Goal: Task Accomplishment & Management: Manage account settings

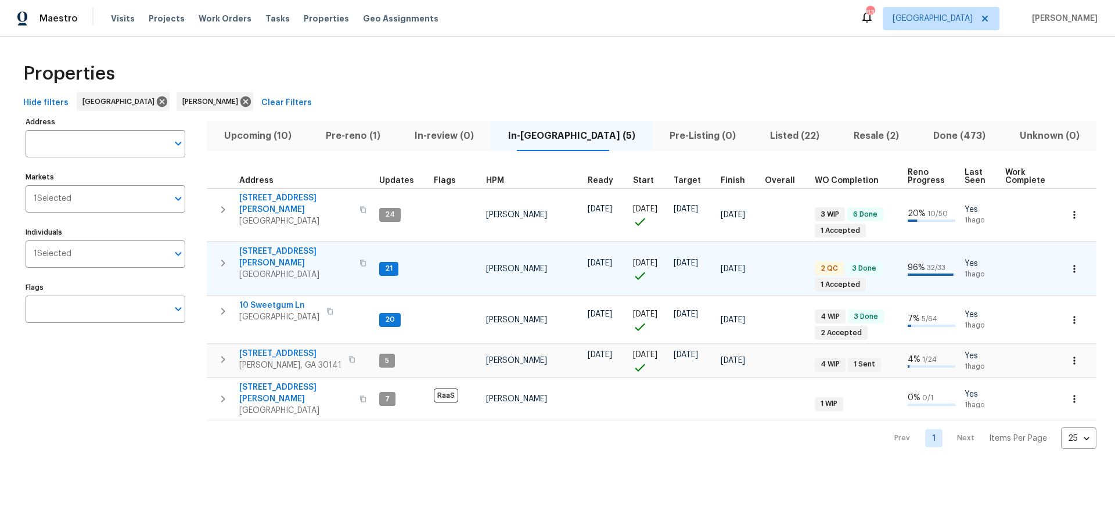
scroll to position [0, 4]
click at [262, 246] on span "61 Jeanette St" at bounding box center [295, 257] width 113 height 23
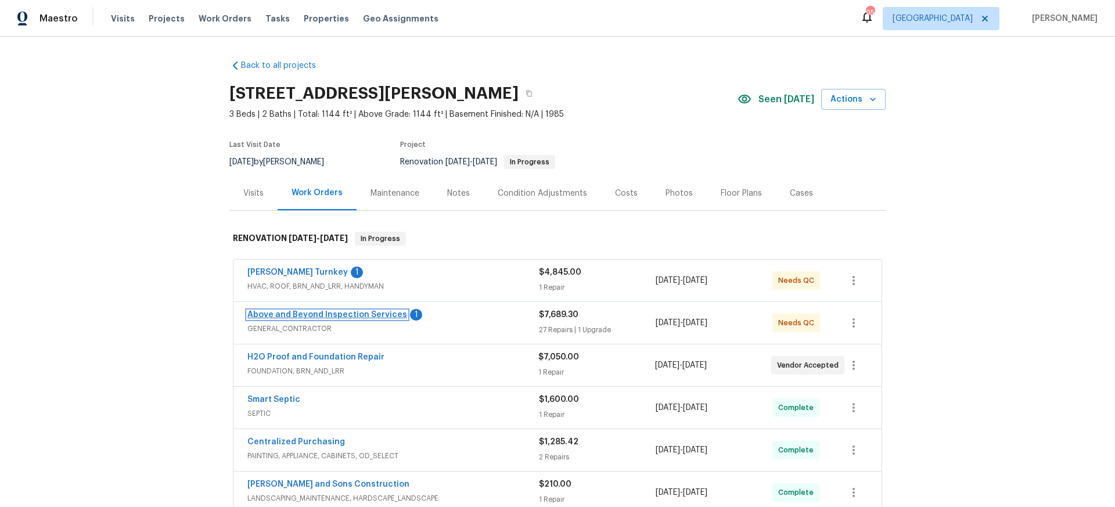
click at [343, 314] on link "Above and Beyond Inspection Services" at bounding box center [327, 315] width 160 height 8
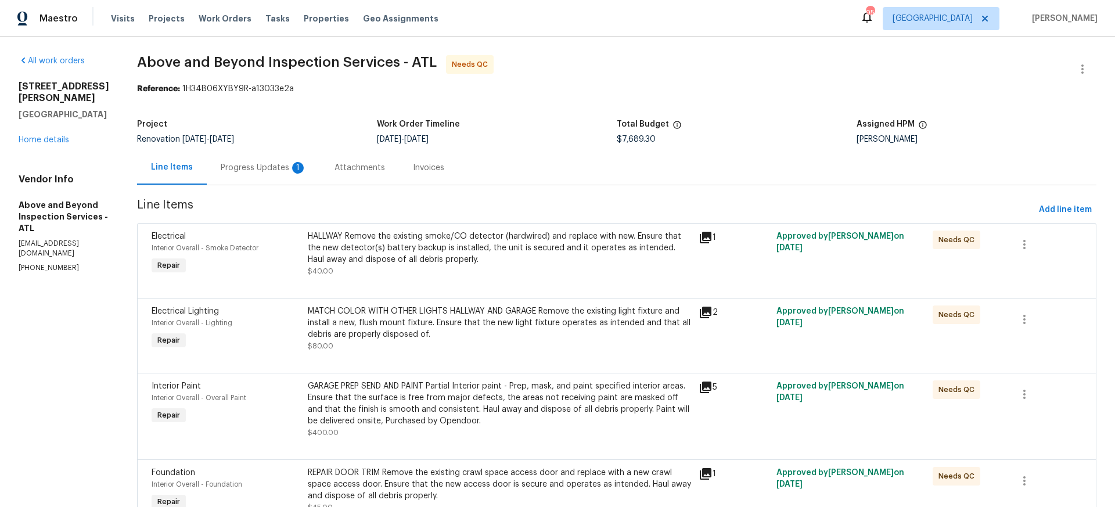
click at [294, 170] on div "Progress Updates 1" at bounding box center [264, 168] width 86 height 12
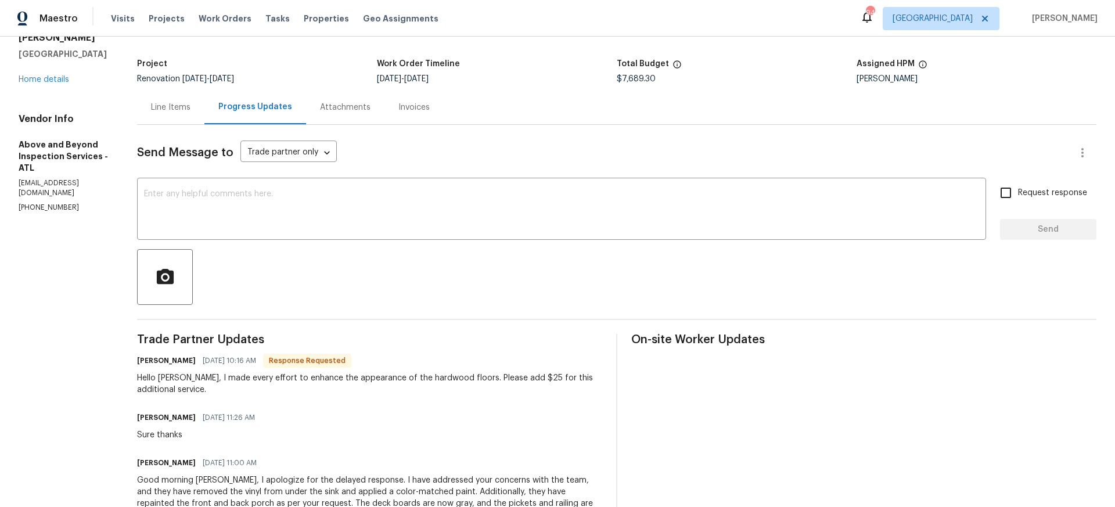
scroll to position [67, 0]
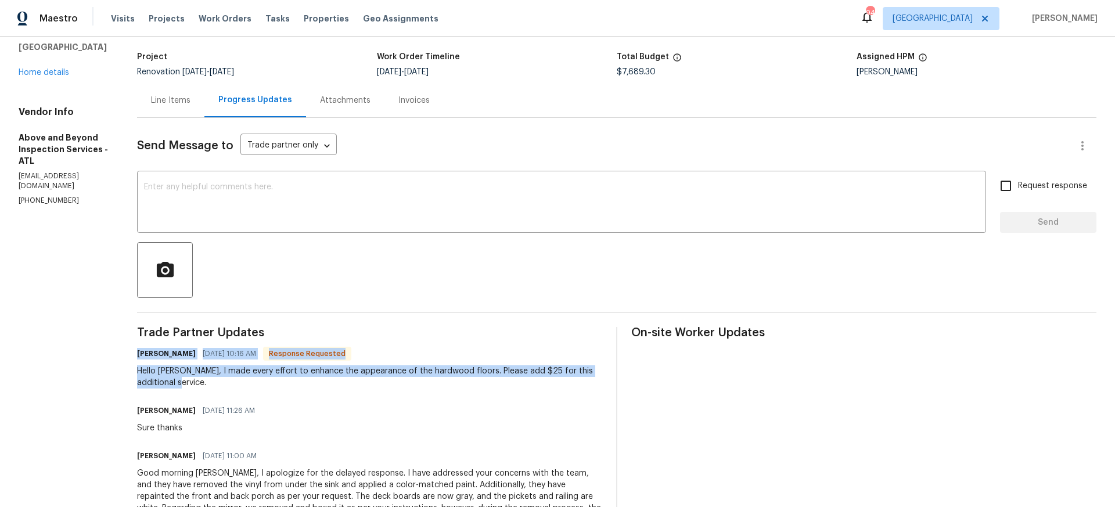
drag, startPoint x: 179, startPoint y: 353, endPoint x: 250, endPoint y: 387, distance: 78.4
click at [250, 387] on div "Jason Leonard 10/01/2025 10:16 AM Response Requested Hello Mirsad, I made every…" at bounding box center [369, 367] width 465 height 43
copy div "Jason Leonard 10/01/2025 10:16 AM Response Requested Hello Mirsad, I made every…"
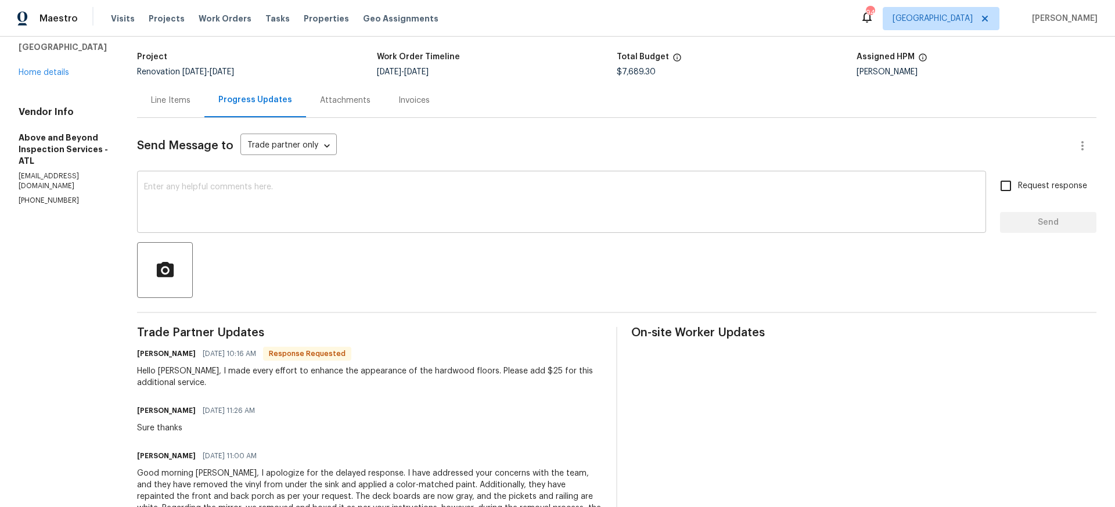
click at [205, 181] on div "x ​" at bounding box center [561, 203] width 849 height 59
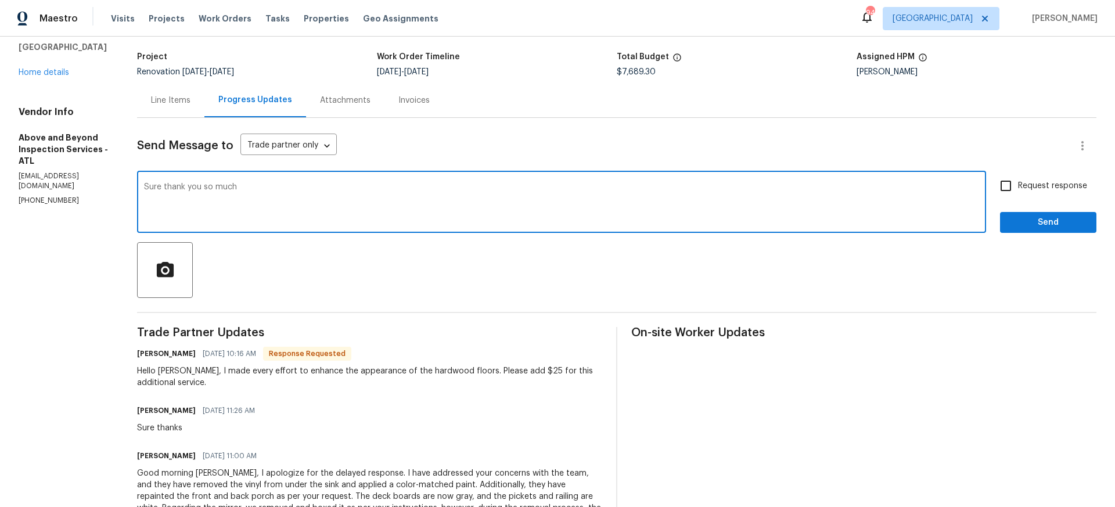
type textarea "Sure thank you so much"
click at [1006, 186] on input "Request response" at bounding box center [1006, 186] width 24 height 24
checkbox input "true"
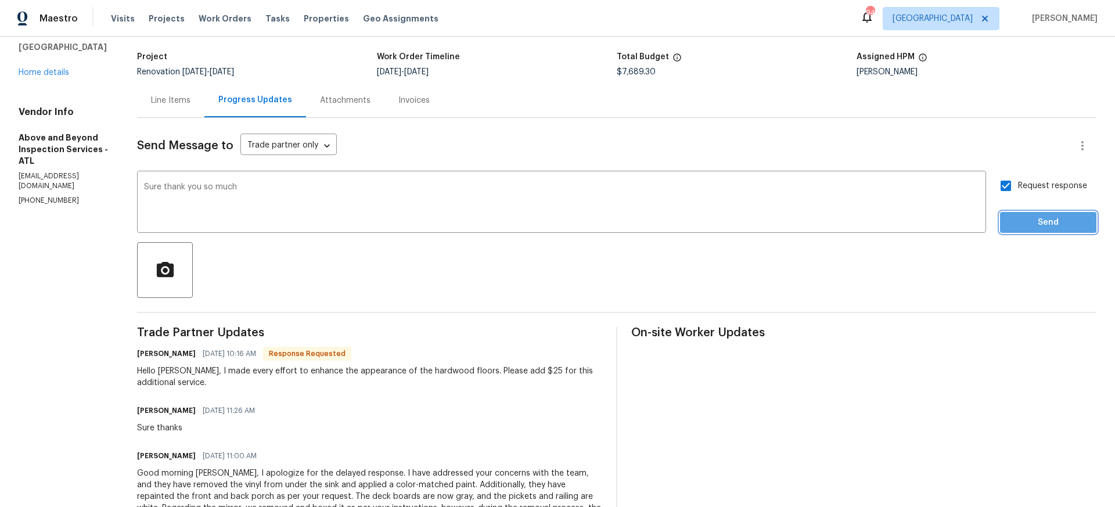
click at [1046, 222] on span "Send" at bounding box center [1048, 222] width 78 height 15
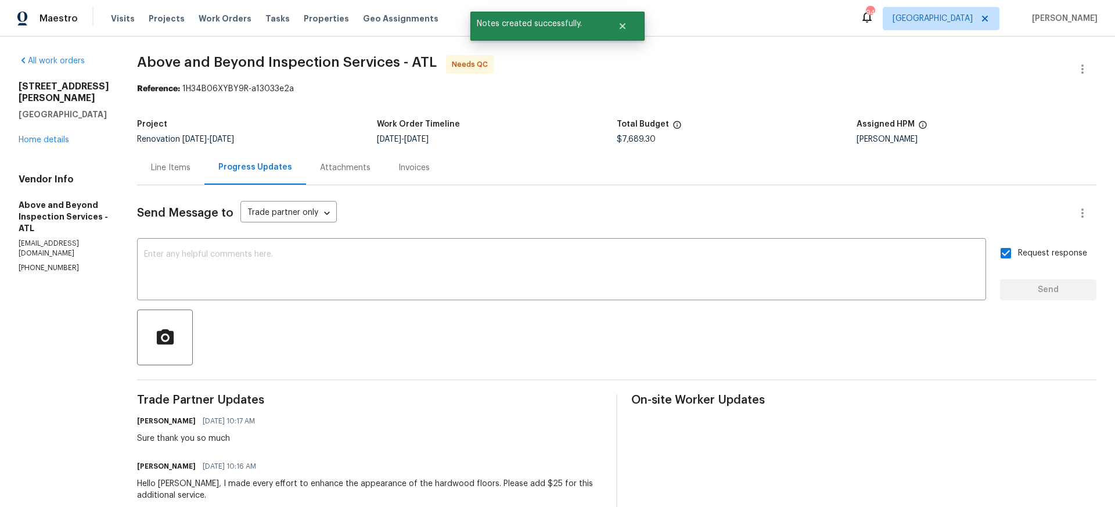
click at [190, 166] on div "Line Items" at bounding box center [170, 168] width 39 height 12
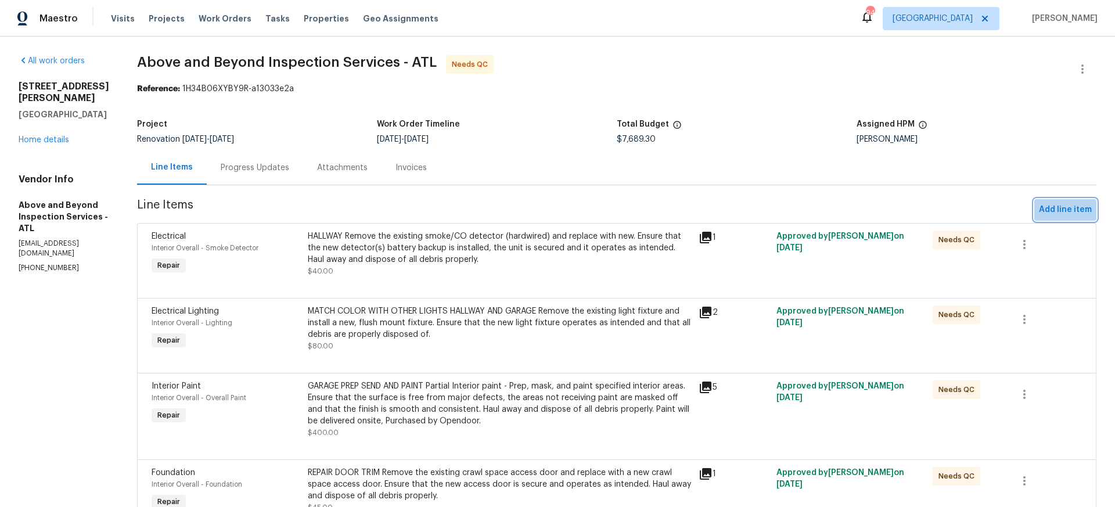
click at [1068, 211] on span "Add line item" at bounding box center [1065, 210] width 53 height 15
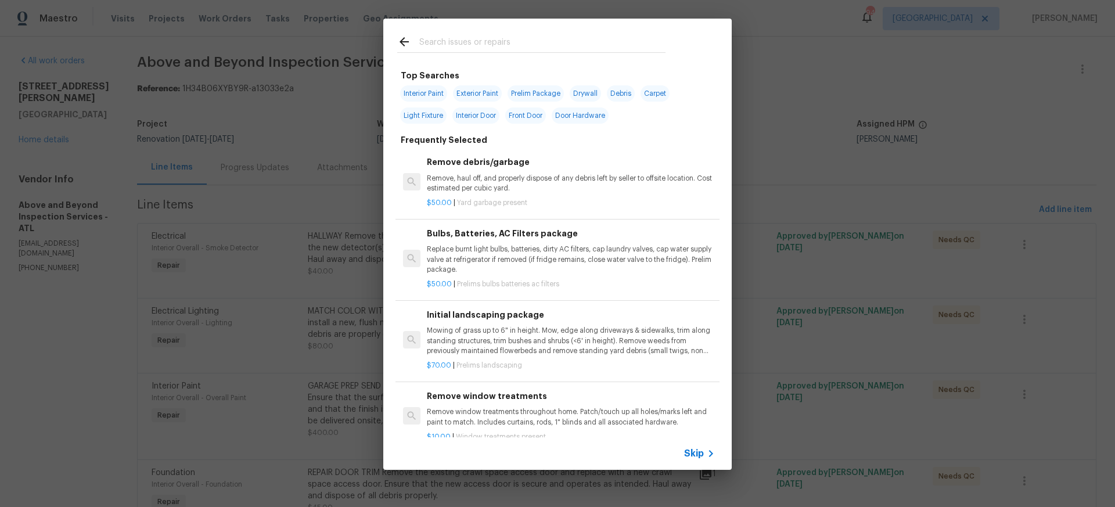
click at [707, 454] on icon at bounding box center [711, 454] width 14 height 14
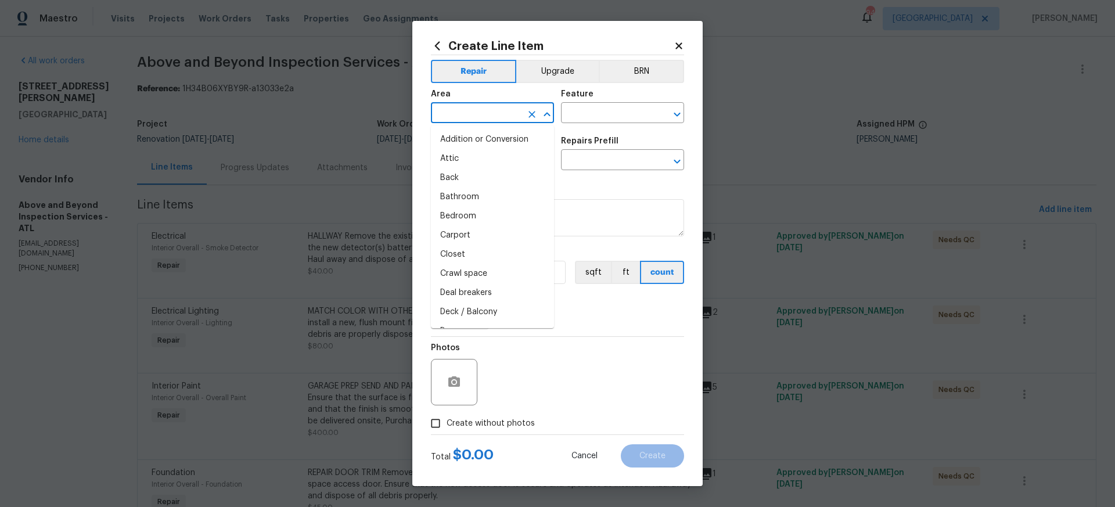
click at [472, 115] on input "text" at bounding box center [476, 114] width 91 height 18
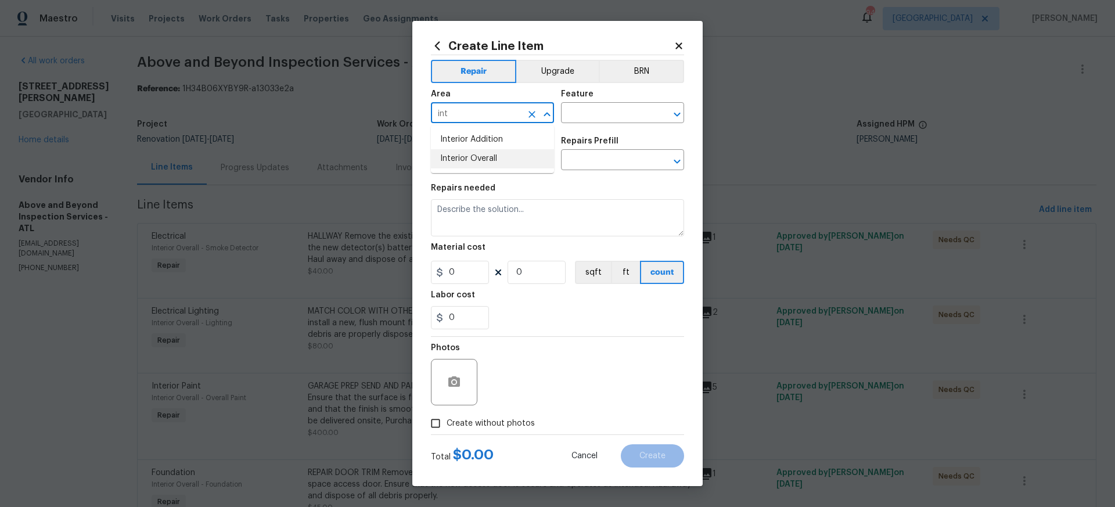
click at [487, 156] on li "Interior Overall" at bounding box center [492, 158] width 123 height 19
type input "Interior Overall"
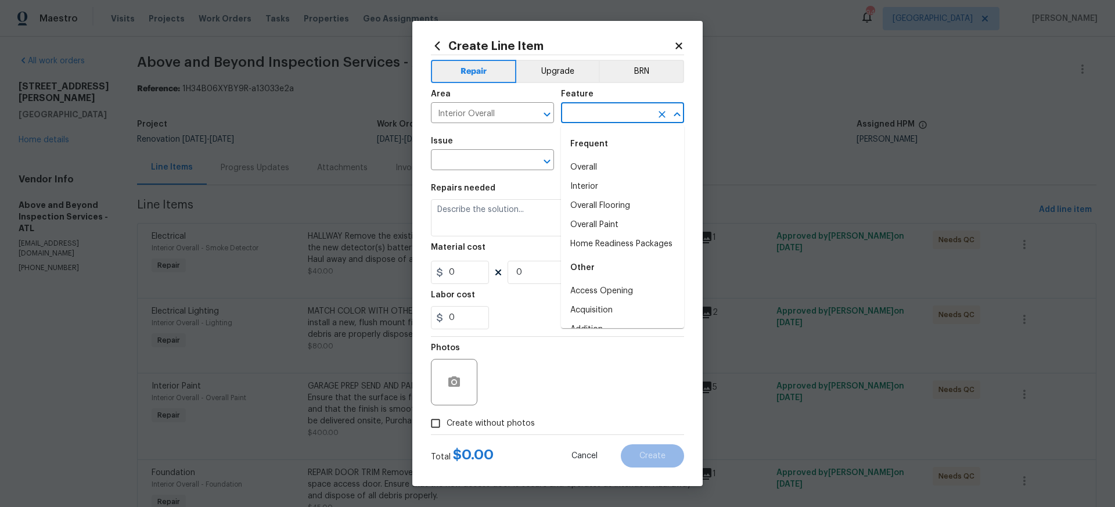
click at [585, 113] on input "text" at bounding box center [606, 114] width 91 height 18
click at [589, 188] on li "Interior" at bounding box center [622, 186] width 123 height 19
type input "Interior"
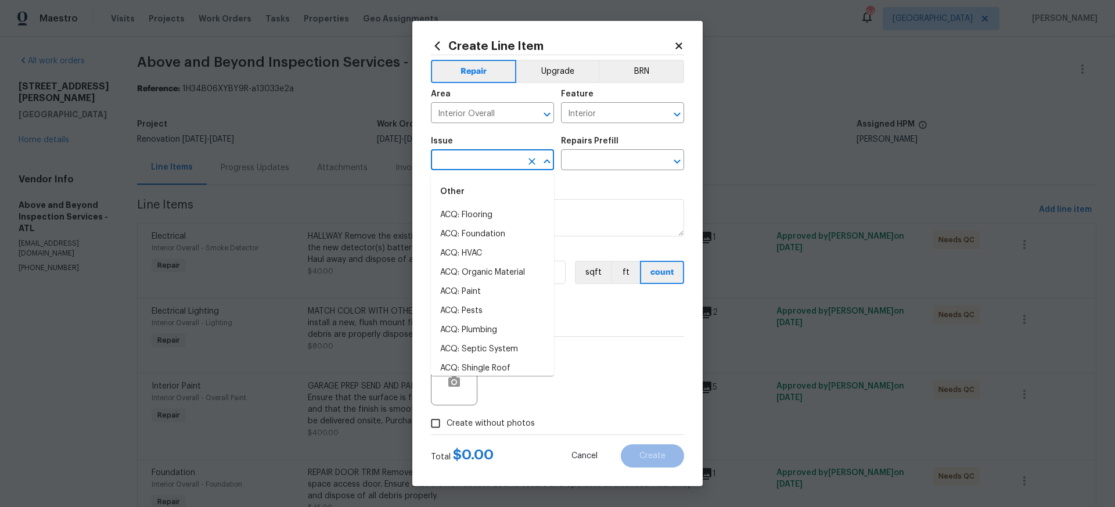
click at [503, 166] on input "text" at bounding box center [476, 161] width 91 height 18
click at [474, 233] on li "Flooring Extras" at bounding box center [492, 234] width 123 height 19
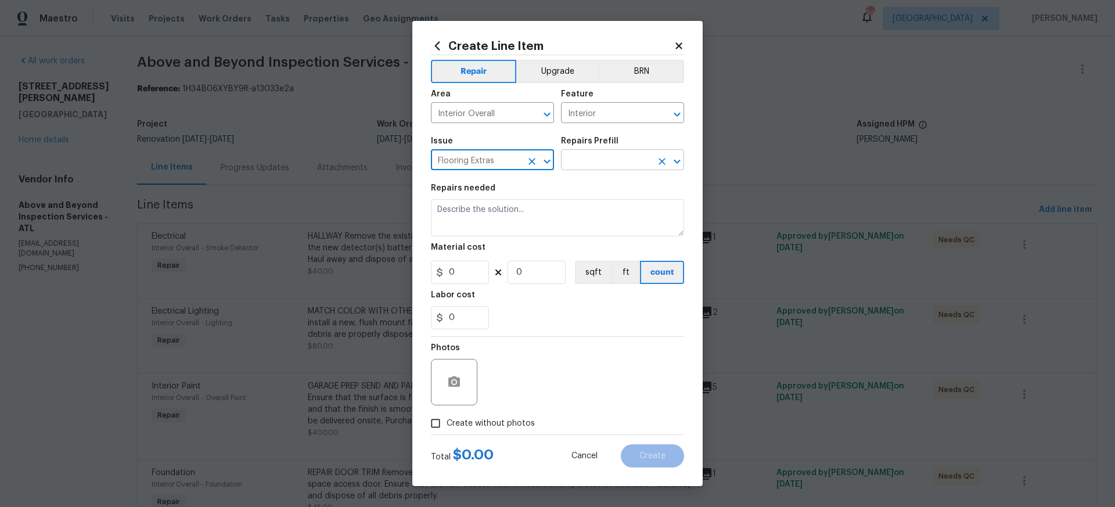
type input "Flooring Extras"
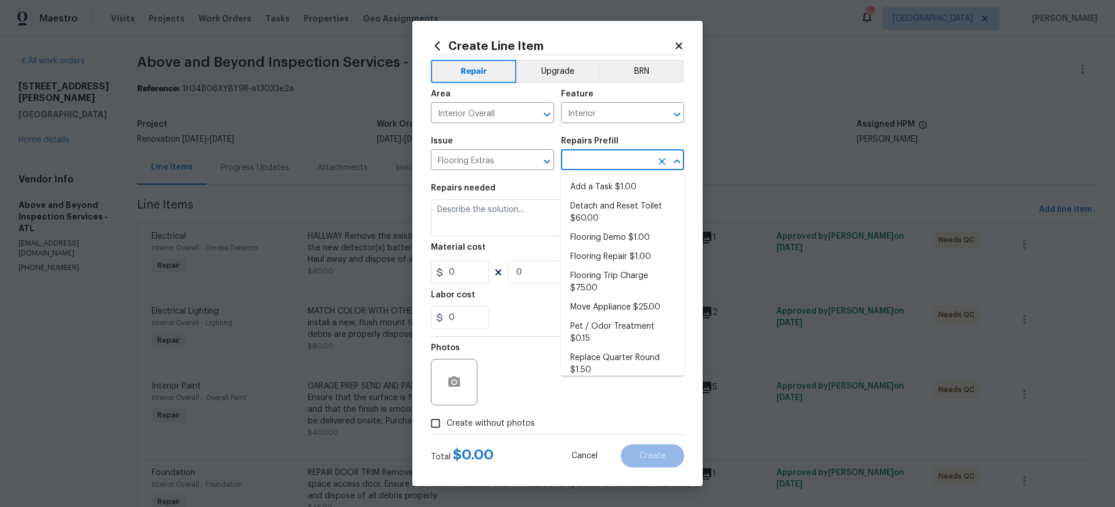
click at [614, 164] on input "text" at bounding box center [606, 161] width 91 height 18
click at [602, 190] on li "Add a Task $1.00" at bounding box center [622, 187] width 123 height 19
type input "Overall Flooring"
type input "Add a Task $1.00"
type textarea "HPM to detail"
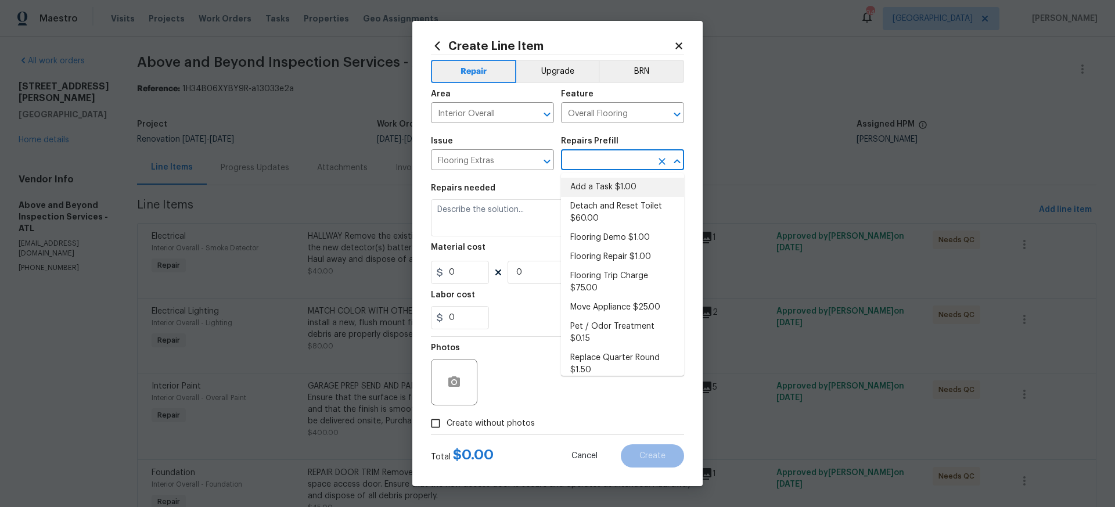
type input "1"
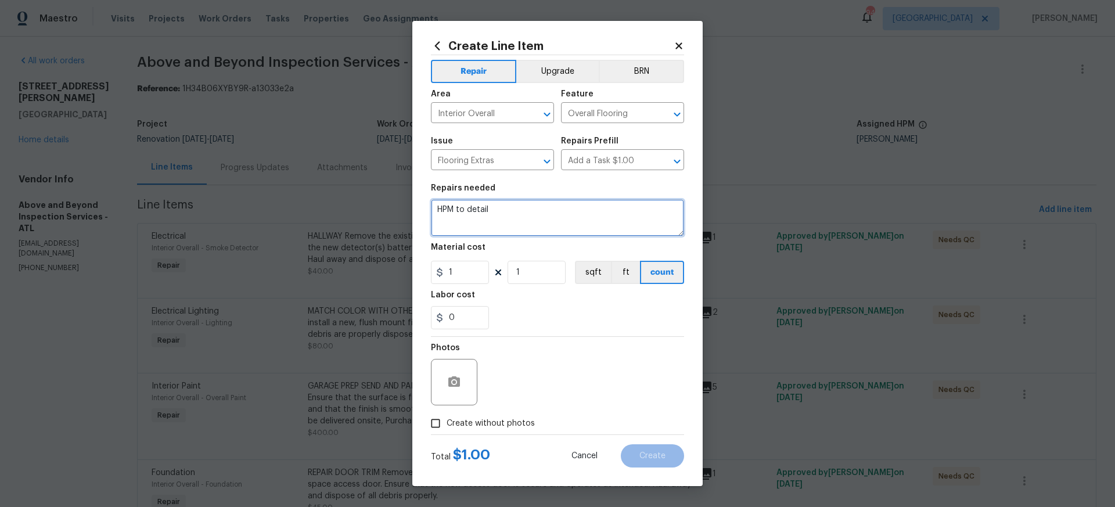
click at [534, 221] on textarea "HPM to detail" at bounding box center [557, 217] width 253 height 37
click at [510, 207] on textarea "HPM to detail" at bounding box center [557, 217] width 253 height 37
paste textarea "Jason Leonard 10/01/2025 10:16 AM Response Requested Hello Mirsad, I made every…"
type textarea "HPM to detail touch up floor Jason Leonard 10/01/2025 10:16 AM Response Request…"
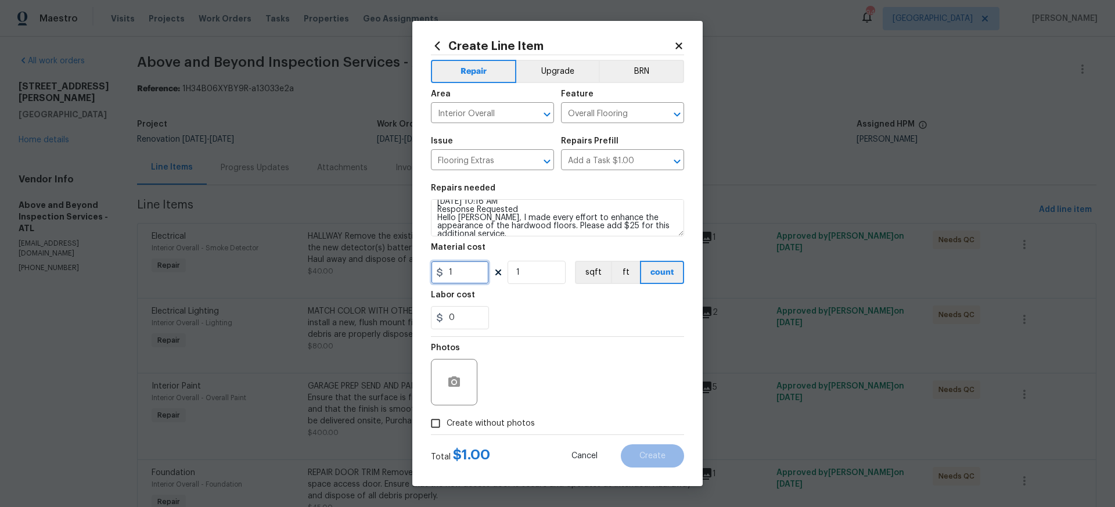
click at [448, 266] on input "1" at bounding box center [460, 272] width 58 height 23
type input "25"
click at [516, 297] on div "Labor cost" at bounding box center [557, 298] width 253 height 15
click at [436, 424] on input "Create without photos" at bounding box center [435, 423] width 22 height 22
checkbox input "true"
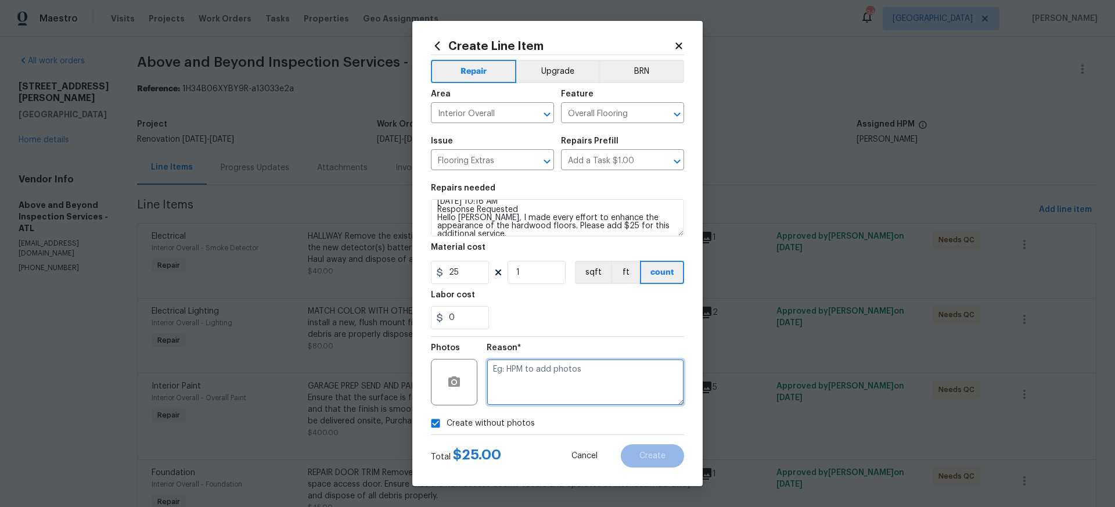
click at [513, 370] on textarea at bounding box center [585, 382] width 197 height 46
type textarea "no pictures"
click at [652, 453] on span "Create" at bounding box center [652, 456] width 26 height 9
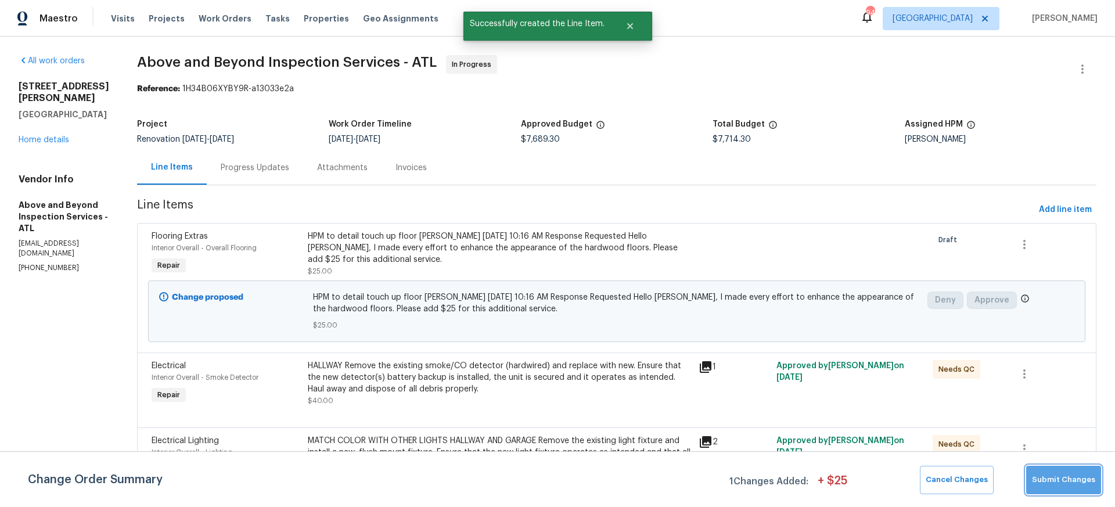
click at [1076, 477] on span "Submit Changes" at bounding box center [1063, 479] width 63 height 13
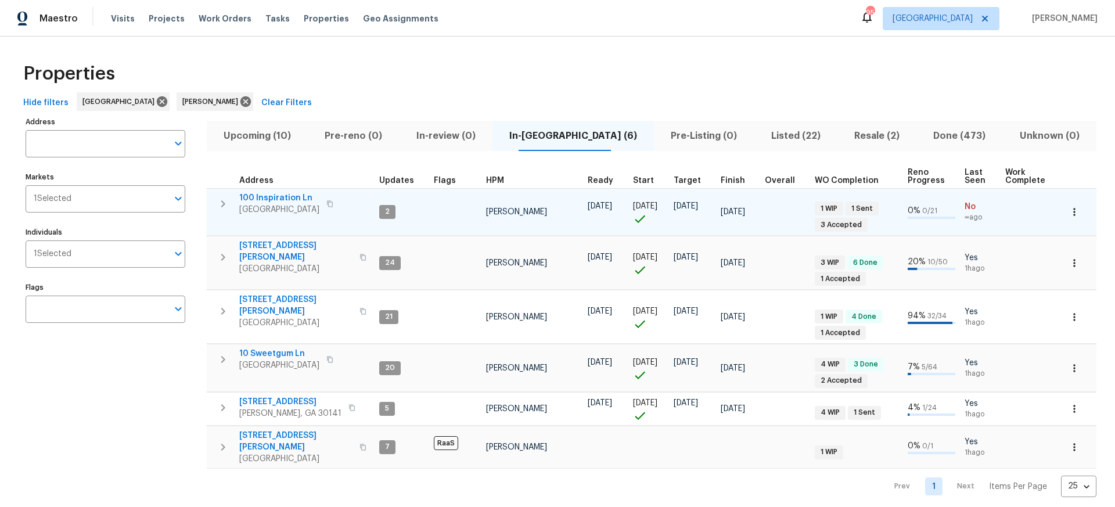
click at [278, 199] on span "100 Inspiration Ln" at bounding box center [279, 198] width 80 height 12
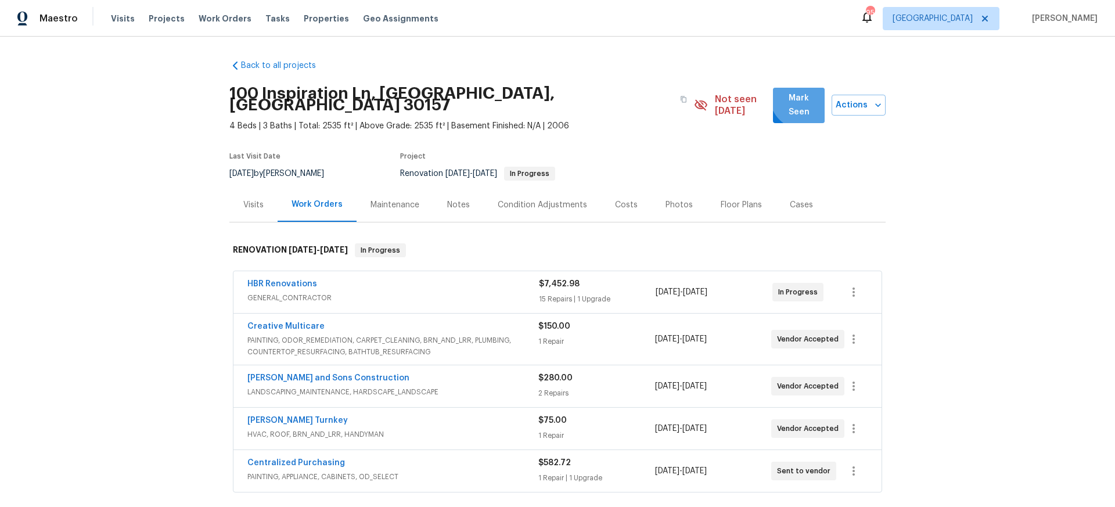
click at [789, 96] on span "Mark Seen" at bounding box center [798, 105] width 33 height 28
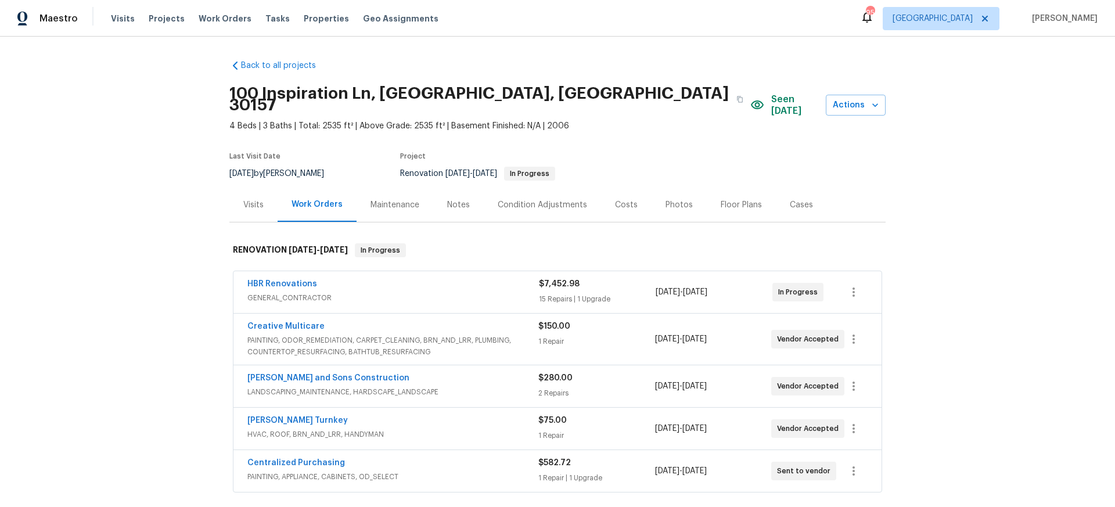
scroll to position [1, 0]
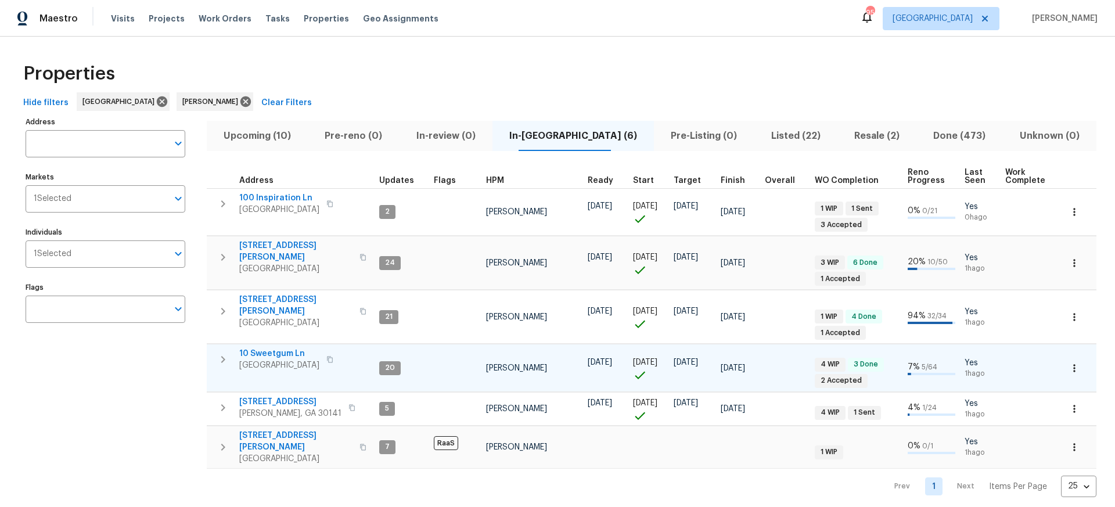
click at [280, 348] on span "10 Sweetgum Ln" at bounding box center [279, 354] width 80 height 12
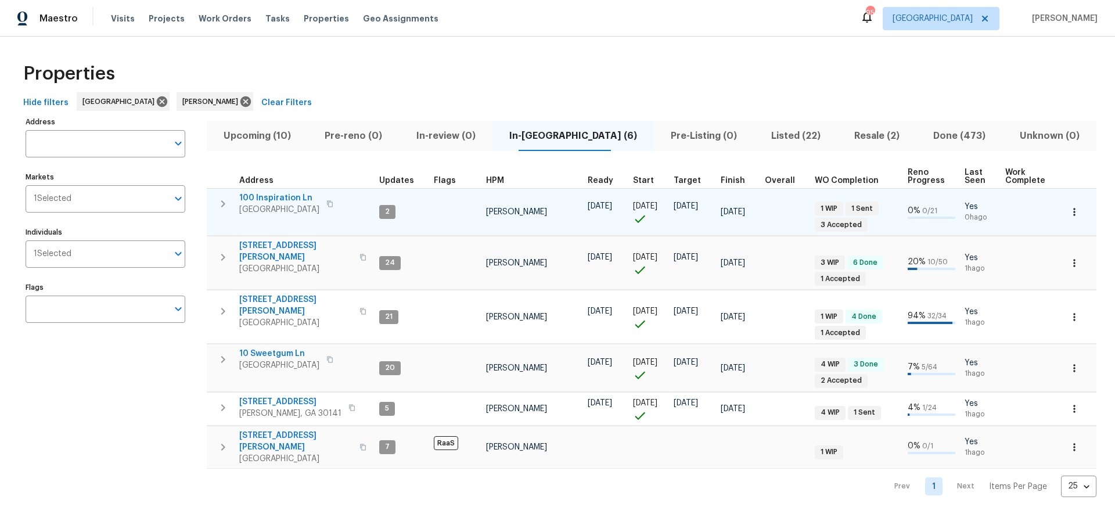
click at [274, 197] on span "100 Inspiration Ln" at bounding box center [279, 198] width 80 height 12
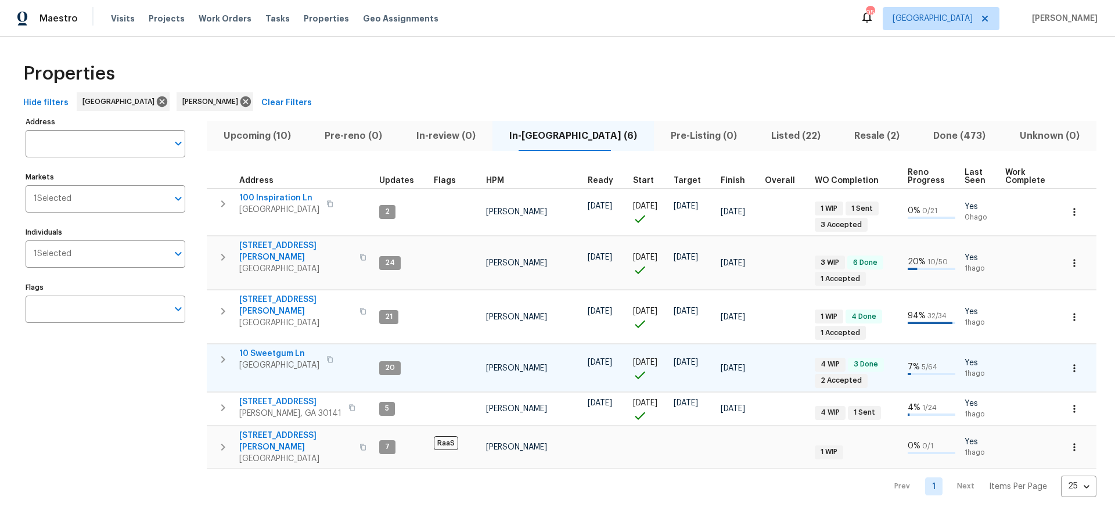
click at [274, 348] on span "10 Sweetgum Ln" at bounding box center [279, 354] width 80 height 12
click at [1076, 362] on icon "button" at bounding box center [1074, 368] width 12 height 12
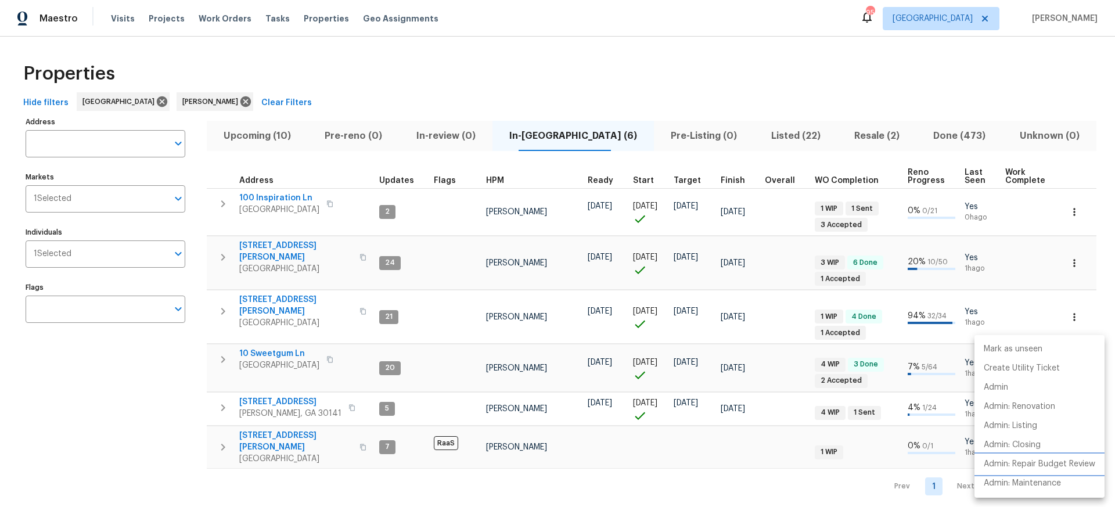
click at [1047, 462] on p "Admin: Repair Budget Review" at bounding box center [1039, 464] width 111 height 12
click at [269, 196] on div at bounding box center [557, 253] width 1115 height 507
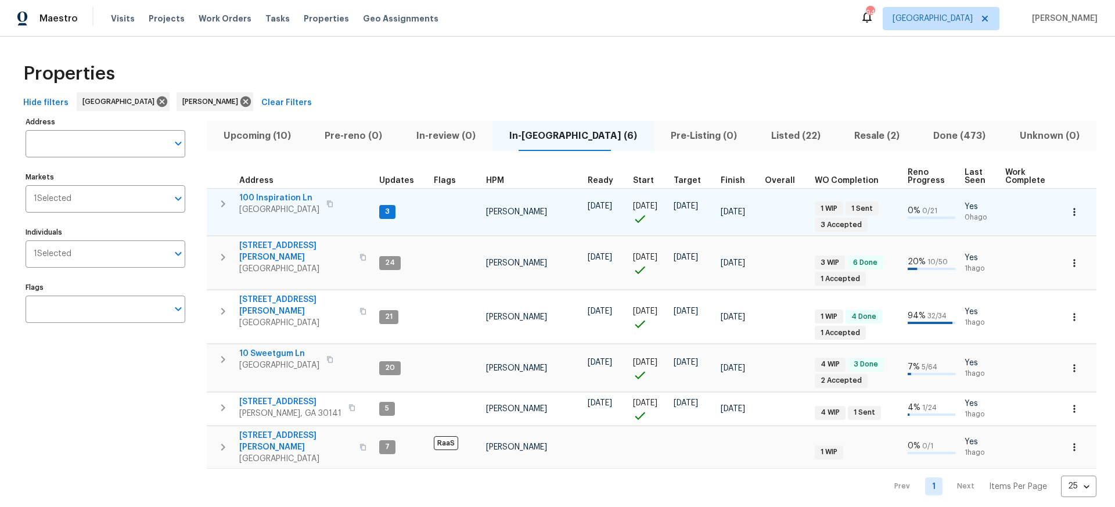
click at [277, 196] on span "100 Inspiration Ln" at bounding box center [279, 198] width 80 height 12
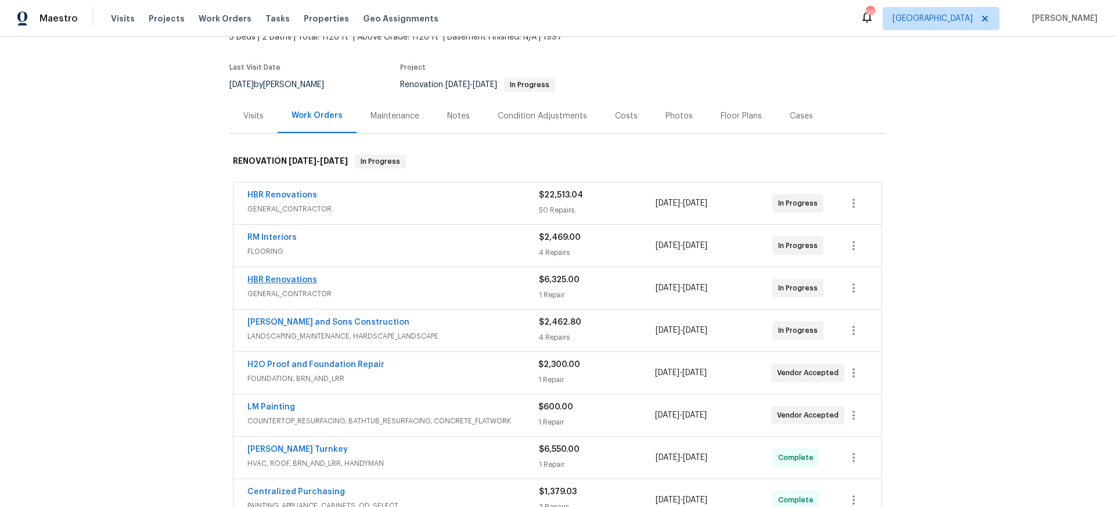
scroll to position [68, 0]
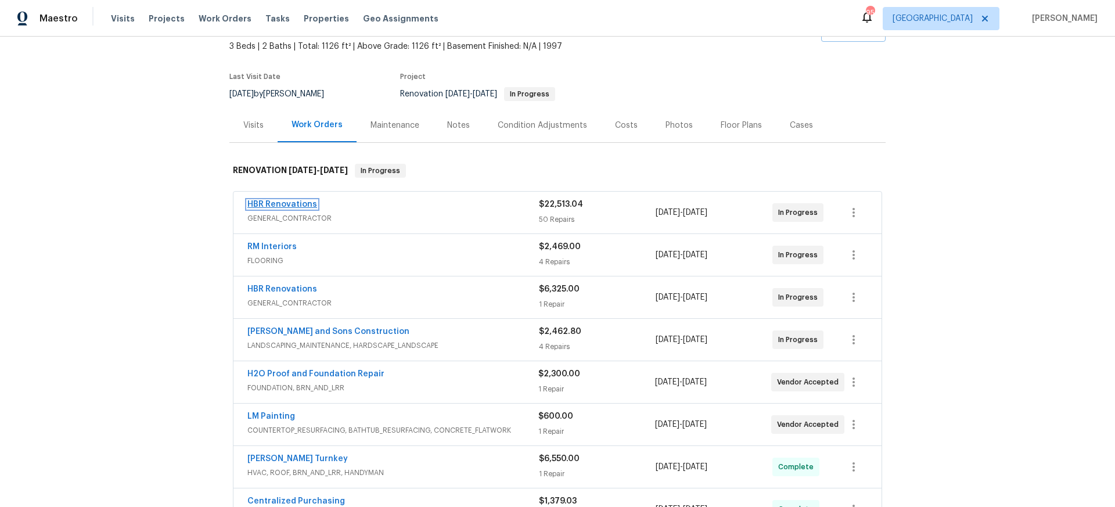
click at [280, 202] on link "HBR Renovations" at bounding box center [282, 204] width 70 height 8
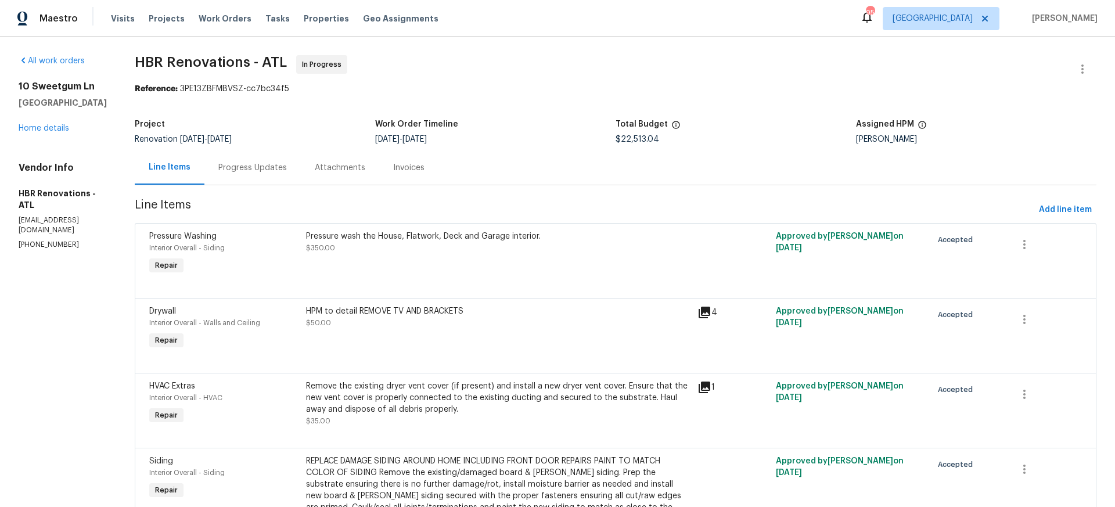
click at [247, 167] on div "Progress Updates" at bounding box center [252, 168] width 69 height 12
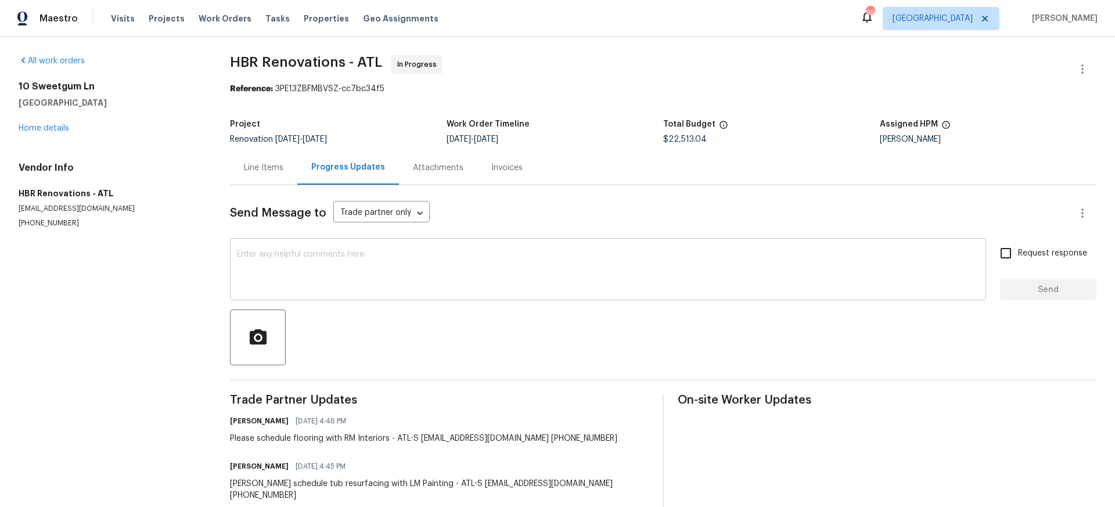
click at [264, 250] on textarea at bounding box center [608, 270] width 742 height 41
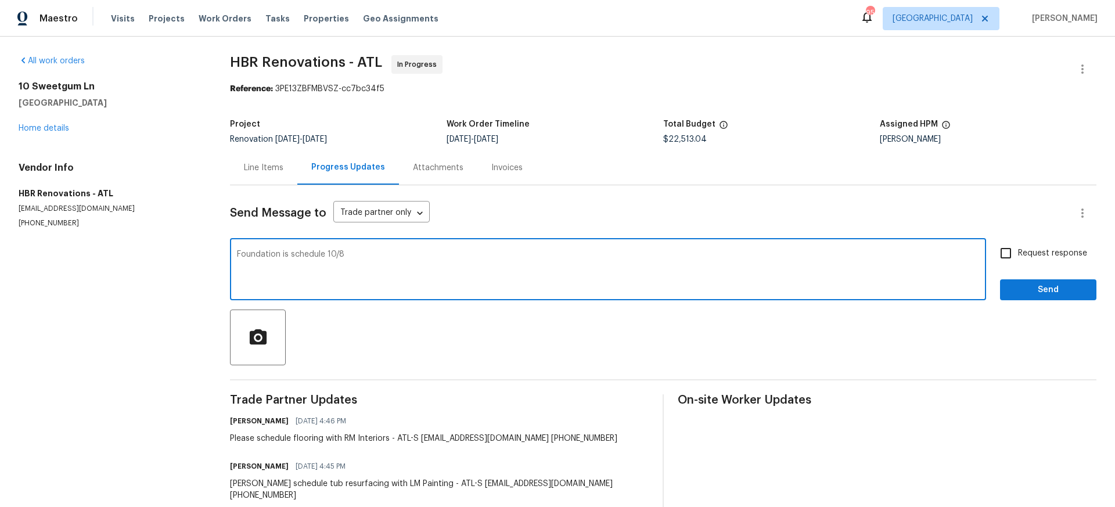
type textarea "Foundation is schedule 10/8"
click at [1006, 253] on input "Request response" at bounding box center [1006, 253] width 24 height 24
checkbox input "true"
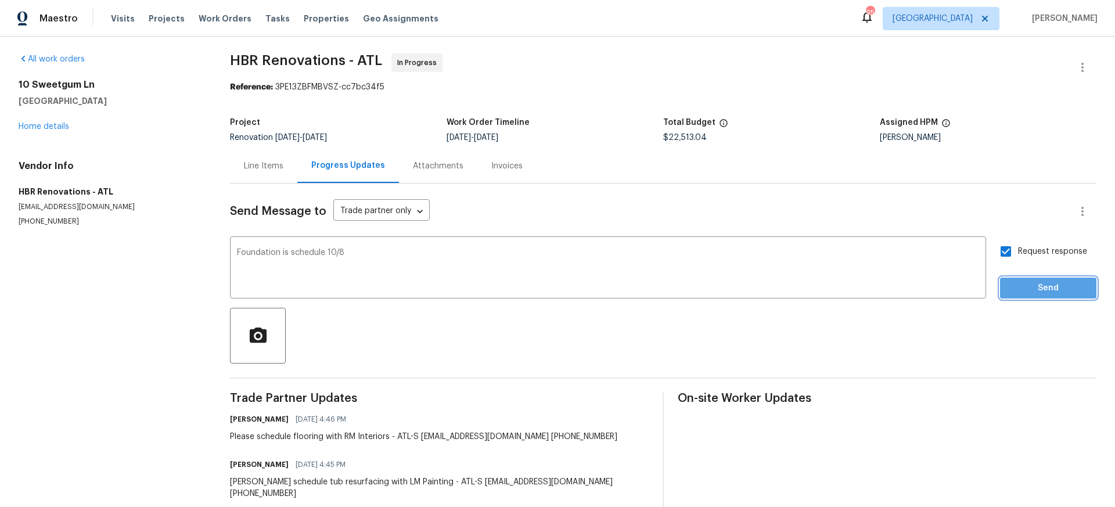
scroll to position [1, 0]
click at [1050, 288] on span "Send" at bounding box center [1048, 289] width 78 height 15
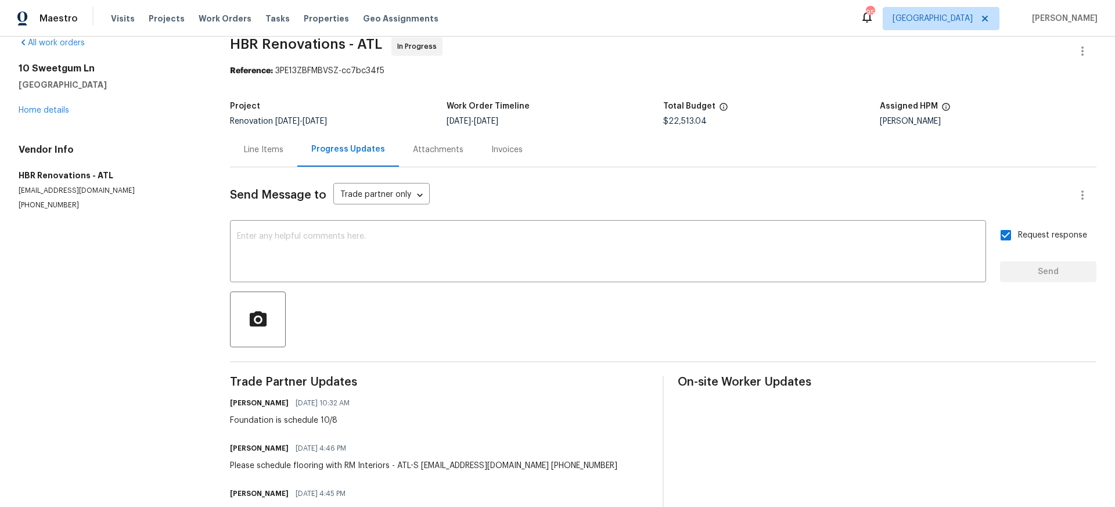
scroll to position [0, 0]
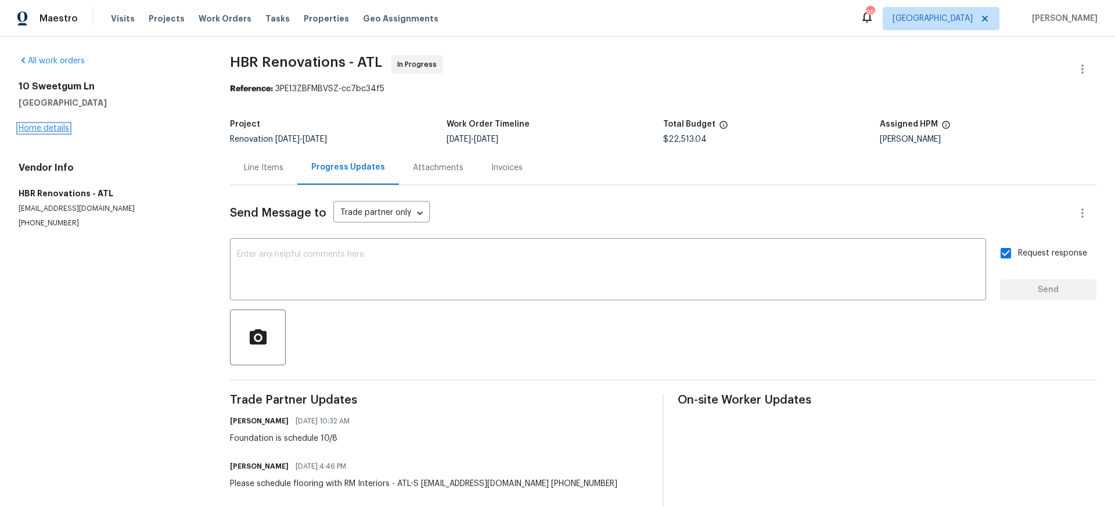
click at [52, 131] on link "Home details" at bounding box center [44, 128] width 51 height 8
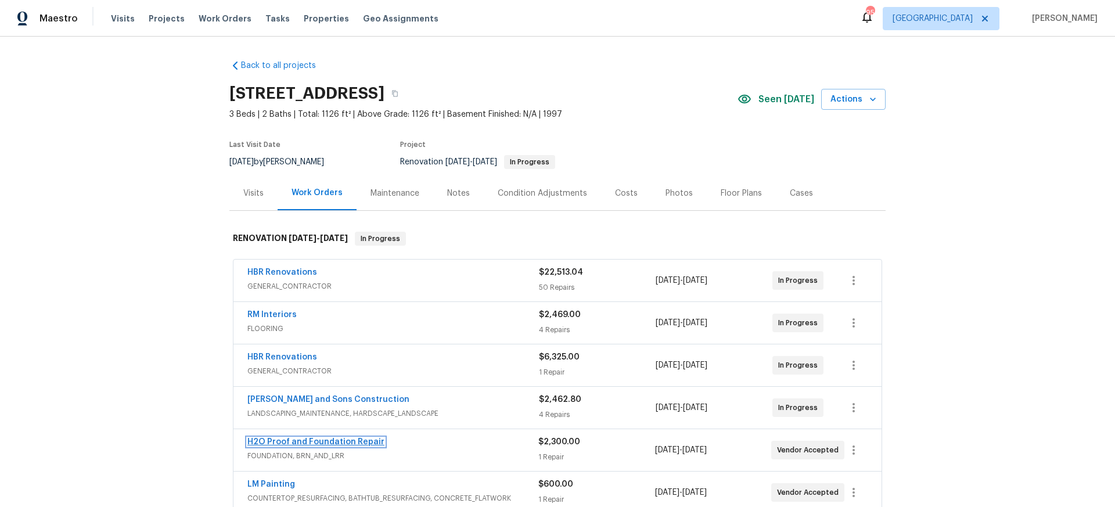
click at [331, 440] on link "H2O Proof and Foundation Repair" at bounding box center [315, 442] width 137 height 8
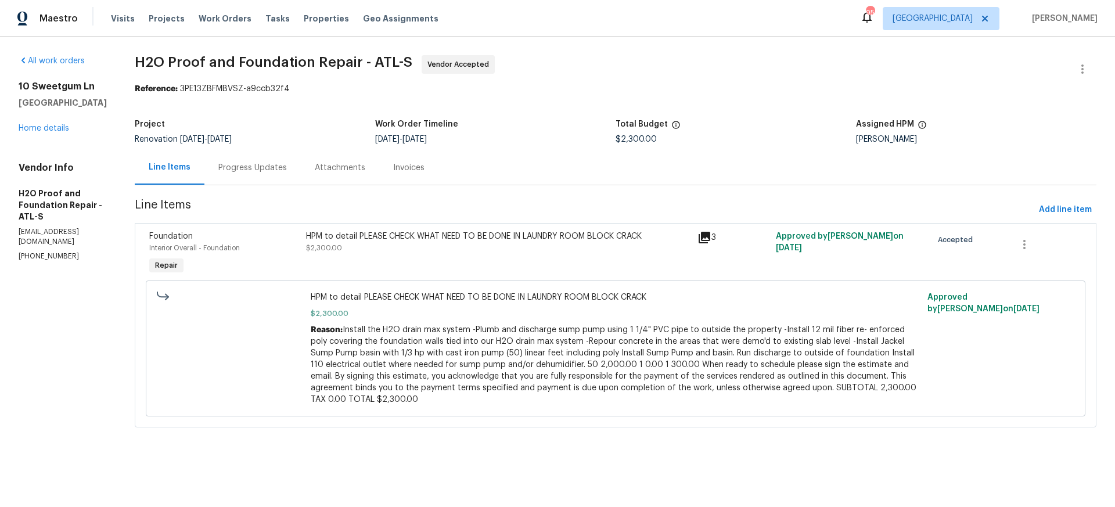
click at [377, 244] on div "HPM to detail PLEASE CHECK WHAT NEED TO BE DONE IN LAUNDRY ROOM BLOCK CRACK $2,…" at bounding box center [498, 242] width 384 height 23
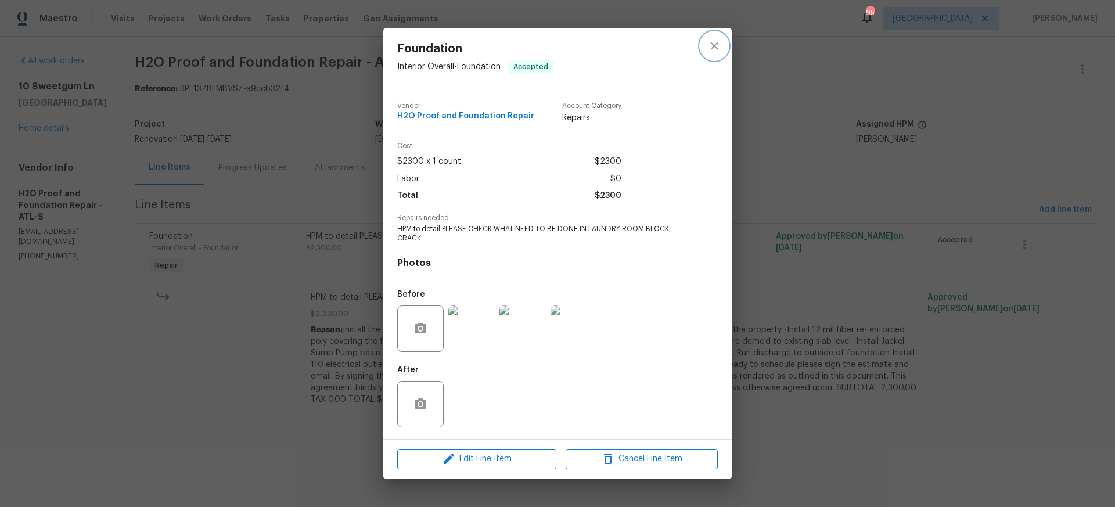
click at [717, 49] on icon "close" at bounding box center [714, 46] width 14 height 14
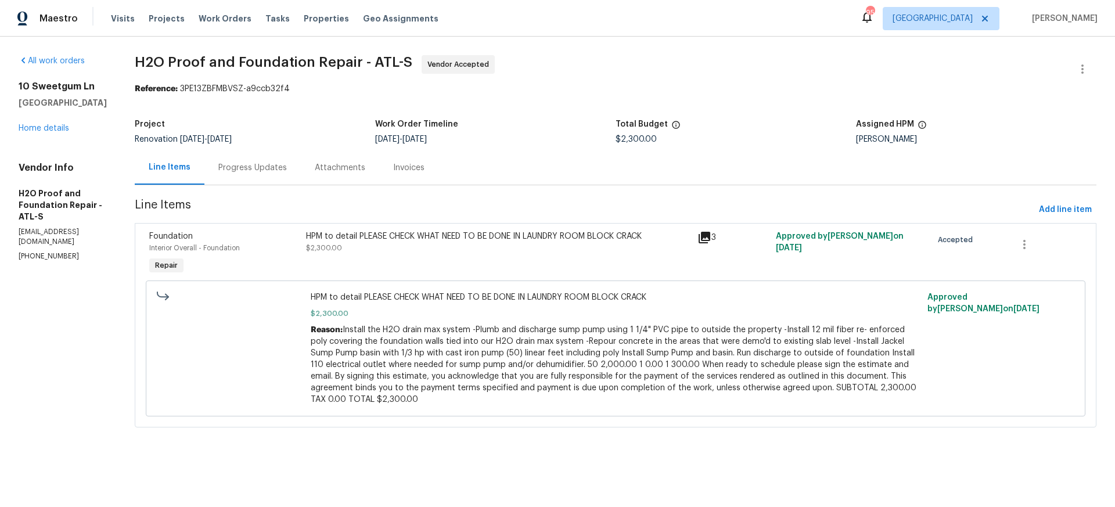
click at [223, 170] on div "Progress Updates" at bounding box center [252, 168] width 69 height 12
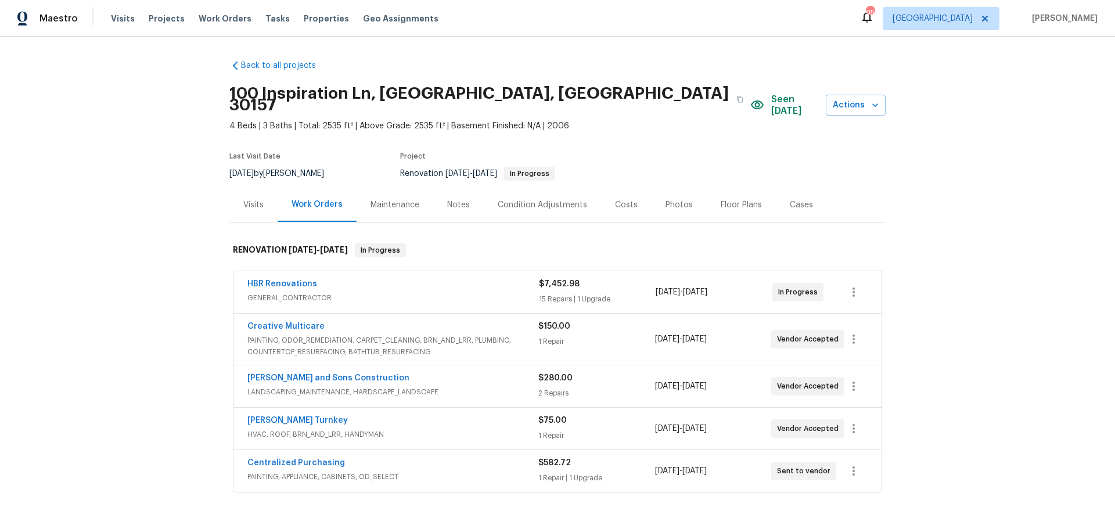
click at [462, 199] on div "Notes" at bounding box center [458, 205] width 23 height 12
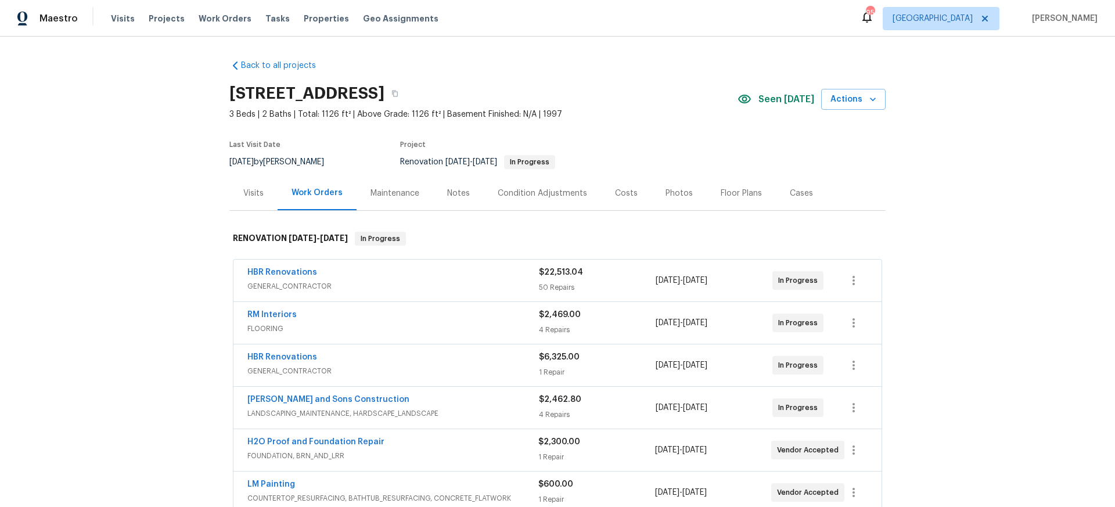
click at [627, 192] on div "Costs" at bounding box center [626, 194] width 23 height 12
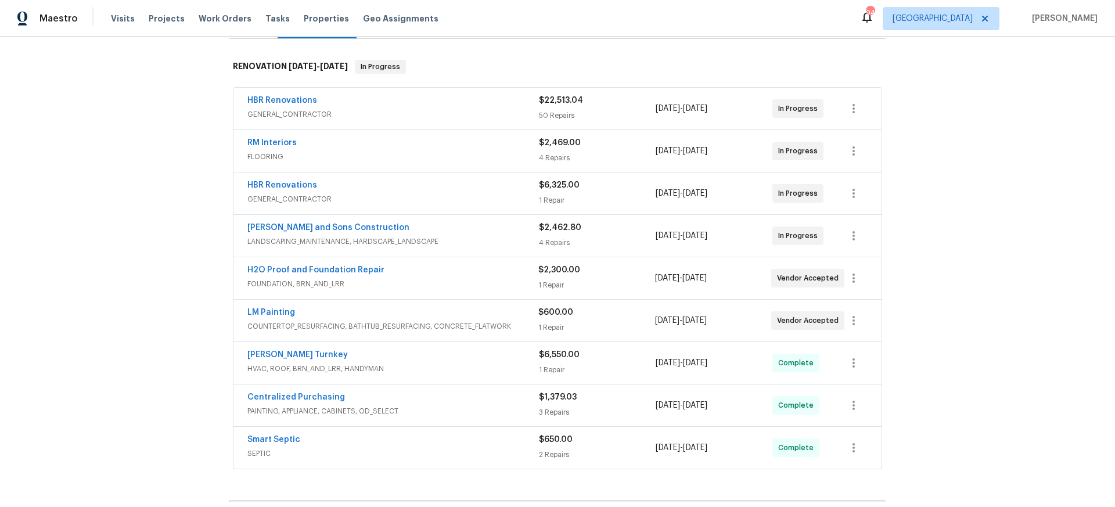
scroll to position [173, 0]
click at [273, 353] on link "[PERSON_NAME] Turnkey" at bounding box center [297, 354] width 100 height 8
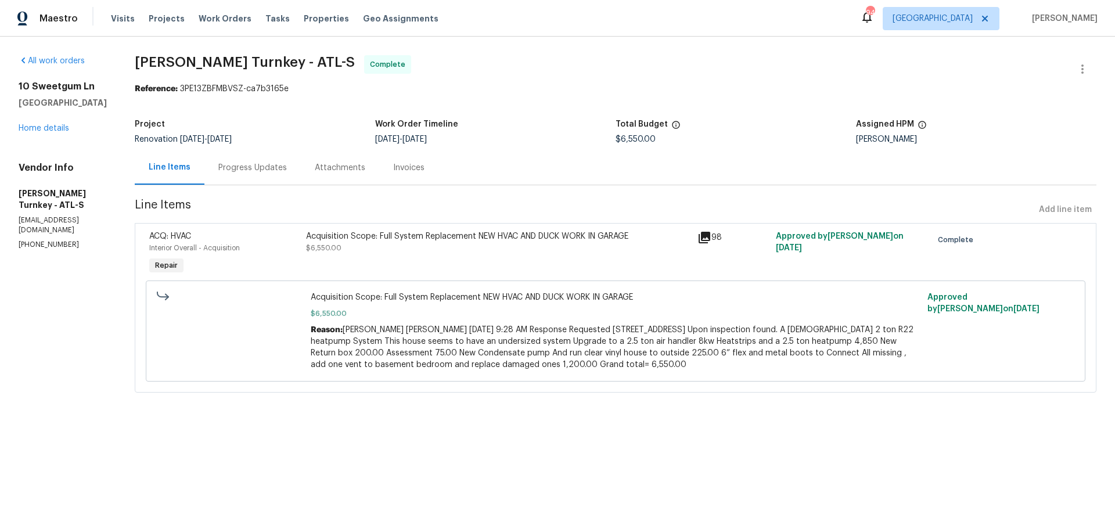
click at [238, 167] on div "Progress Updates" at bounding box center [252, 168] width 69 height 12
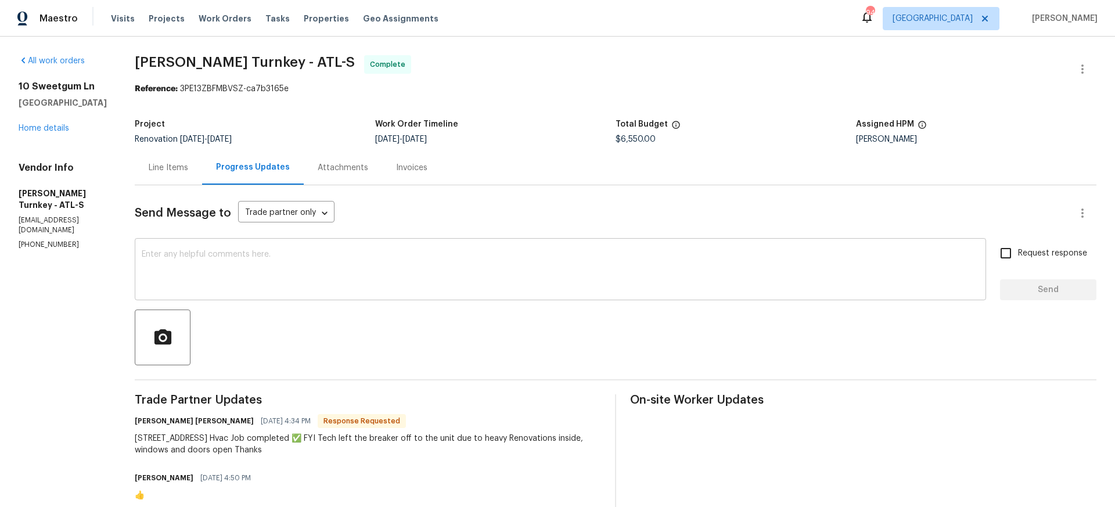
click at [161, 251] on textarea at bounding box center [560, 270] width 837 height 41
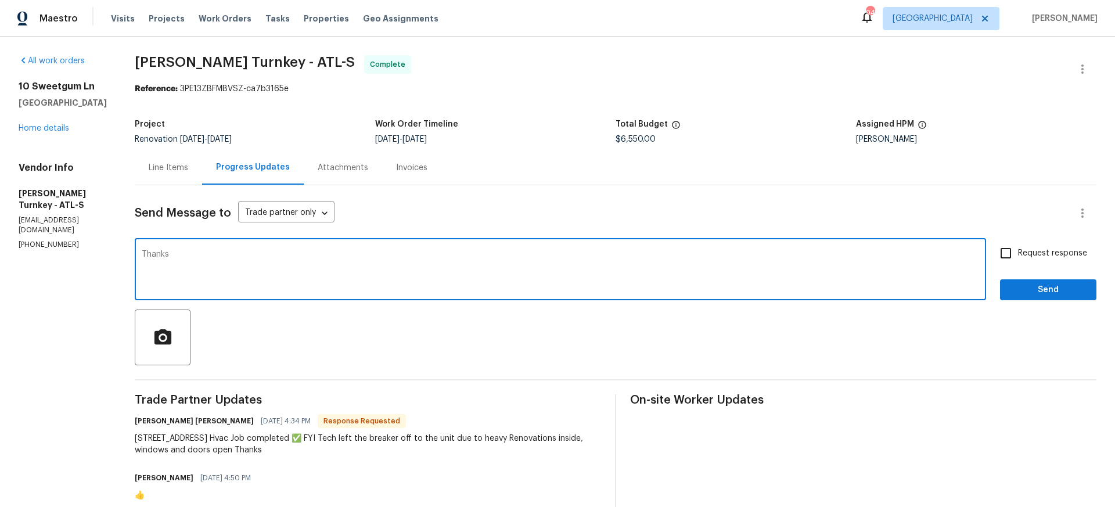
type textarea "Thanks"
click at [1008, 251] on input "Request response" at bounding box center [1006, 253] width 24 height 24
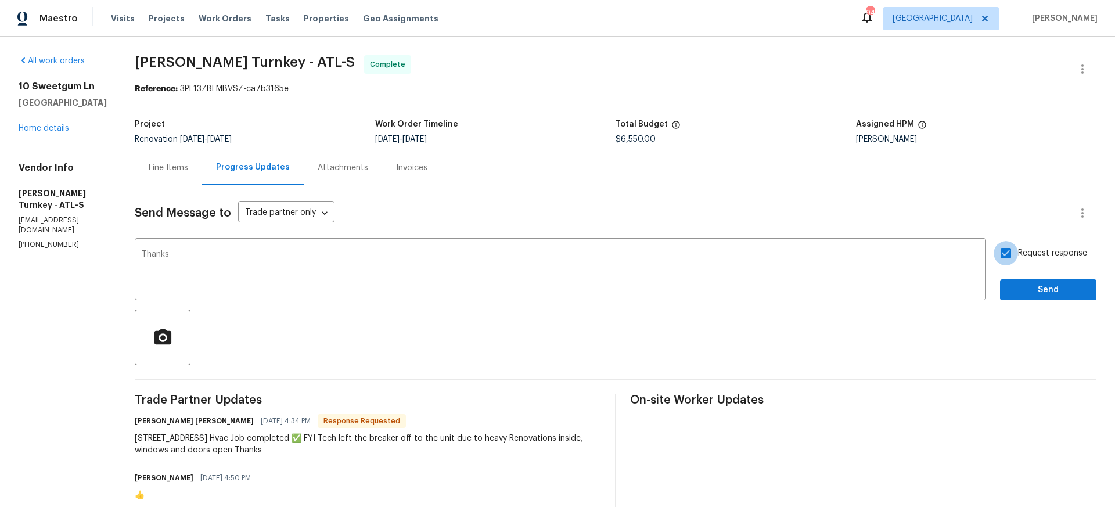
click at [1005, 251] on input "Request response" at bounding box center [1006, 253] width 24 height 24
checkbox input "false"
click at [1040, 285] on span "Send" at bounding box center [1048, 290] width 78 height 15
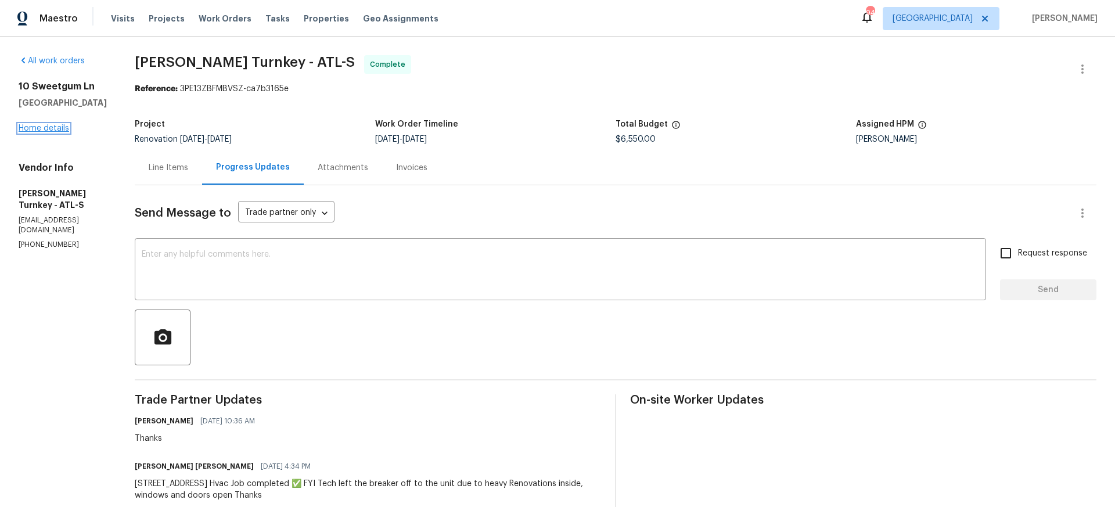
click at [60, 129] on link "Home details" at bounding box center [44, 128] width 51 height 8
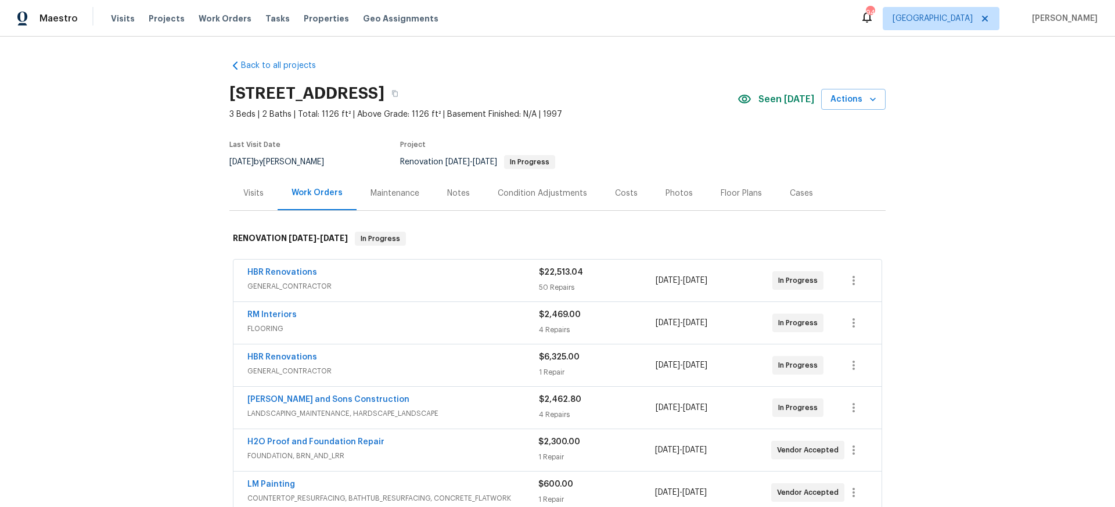
click at [625, 192] on div "Costs" at bounding box center [626, 194] width 23 height 12
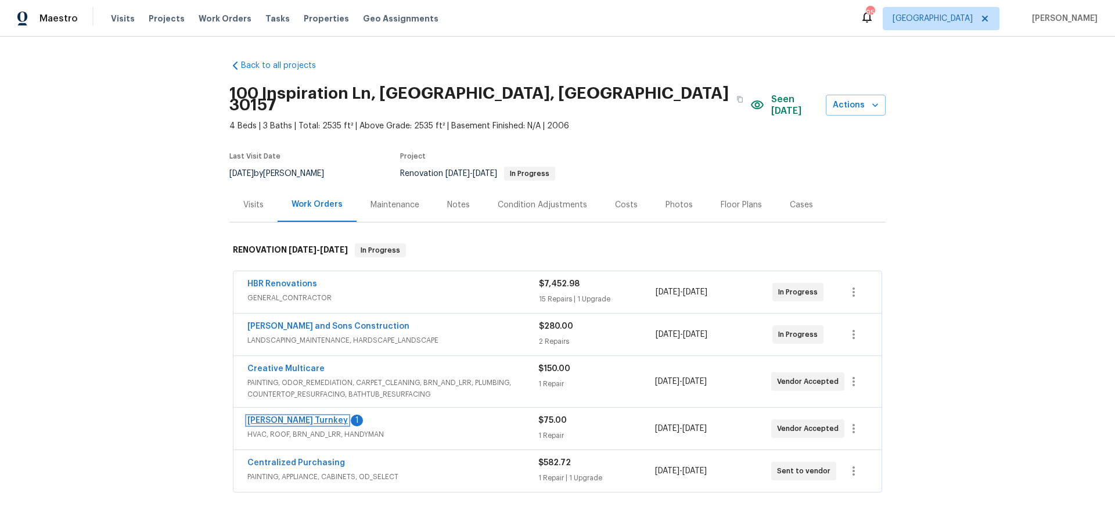
click at [276, 416] on link "[PERSON_NAME] Turnkey" at bounding box center [297, 420] width 100 height 8
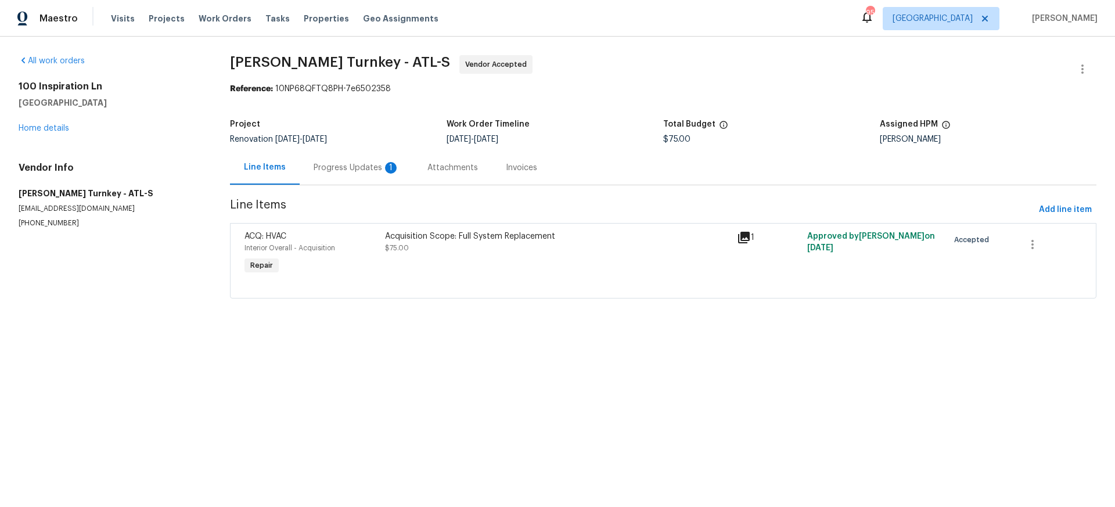
click at [352, 167] on div "Progress Updates 1" at bounding box center [357, 168] width 86 height 12
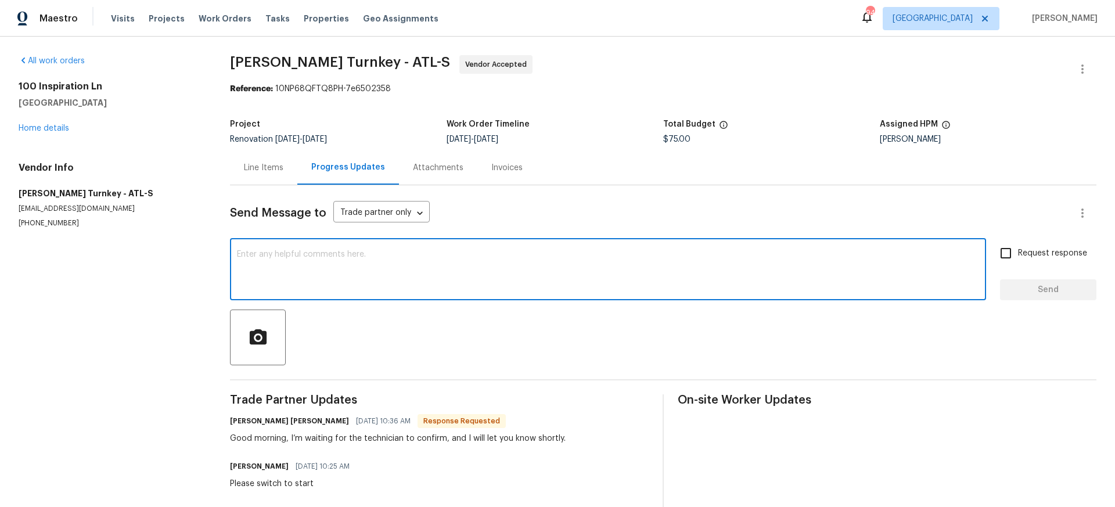
click at [335, 256] on textarea at bounding box center [608, 270] width 742 height 41
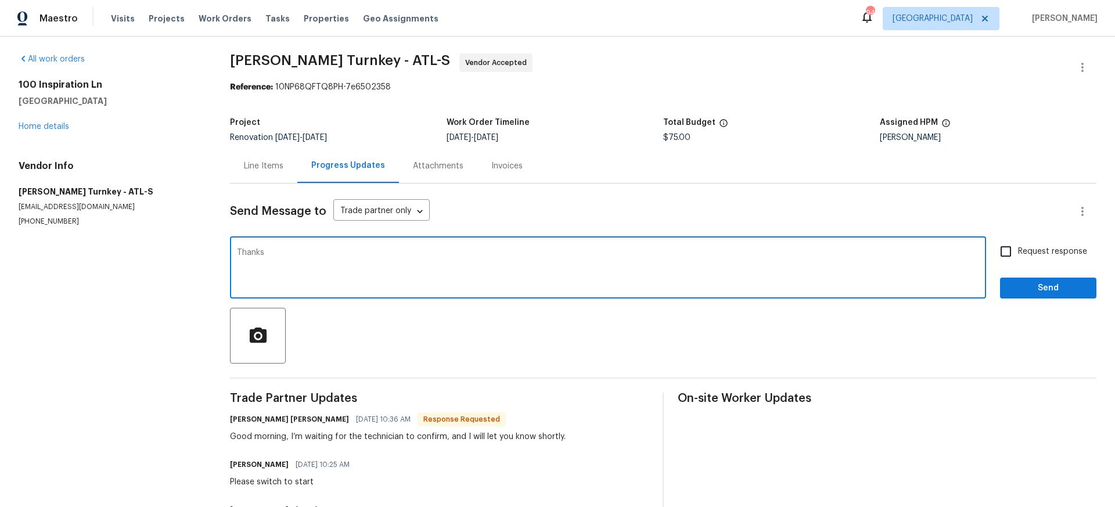
type textarea "Thanks"
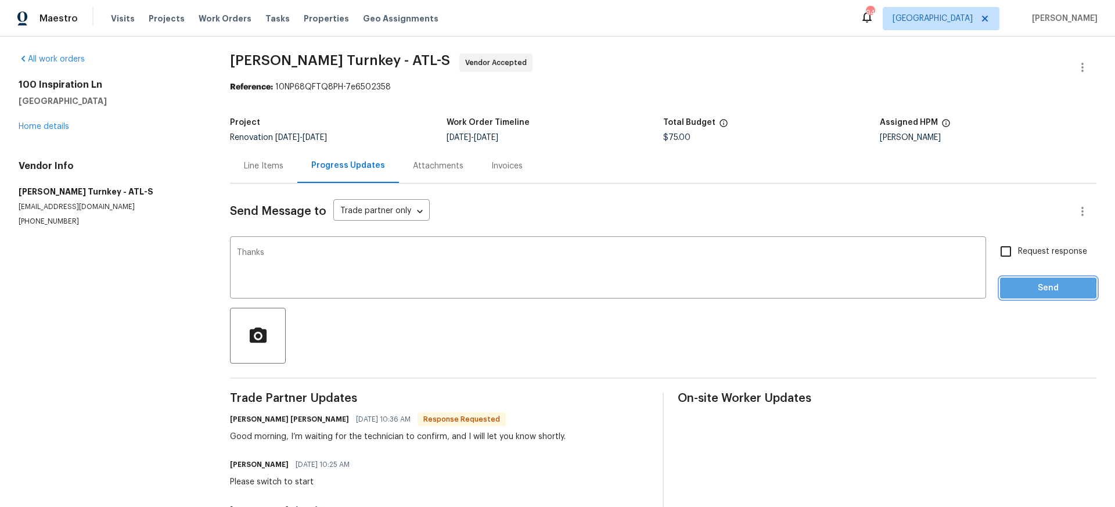
click at [1019, 289] on span "Send" at bounding box center [1048, 288] width 78 height 15
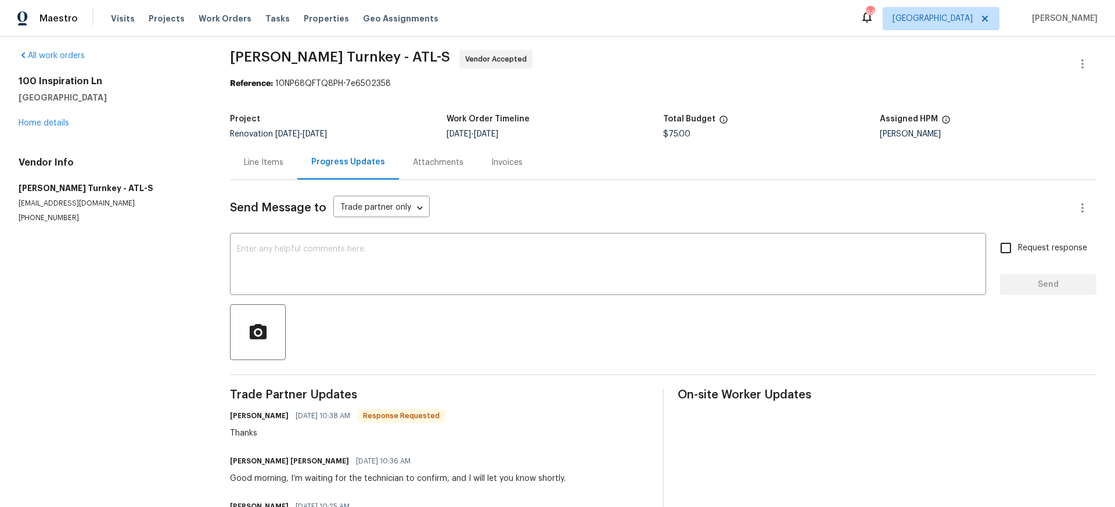
scroll to position [0, 0]
